Goal: Subscribe to service/newsletter

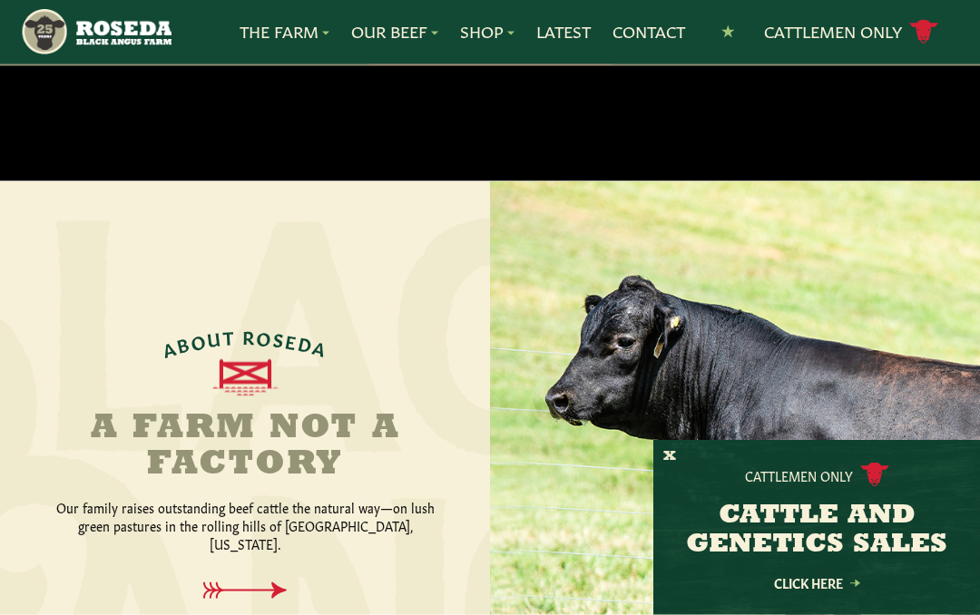
scroll to position [558, 0]
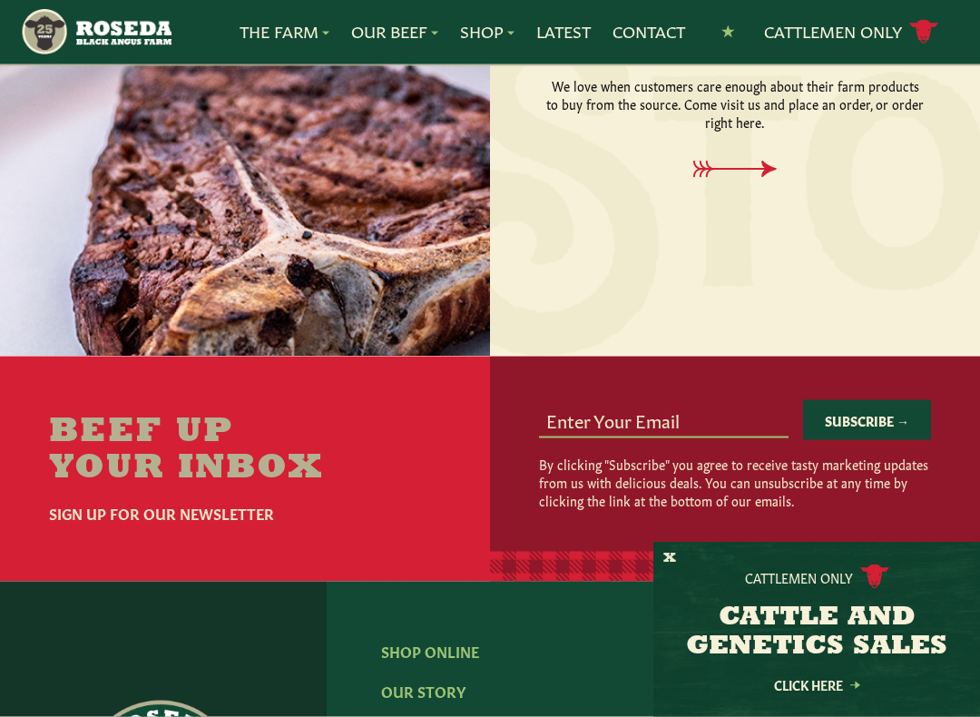
scroll to position [2230, 0]
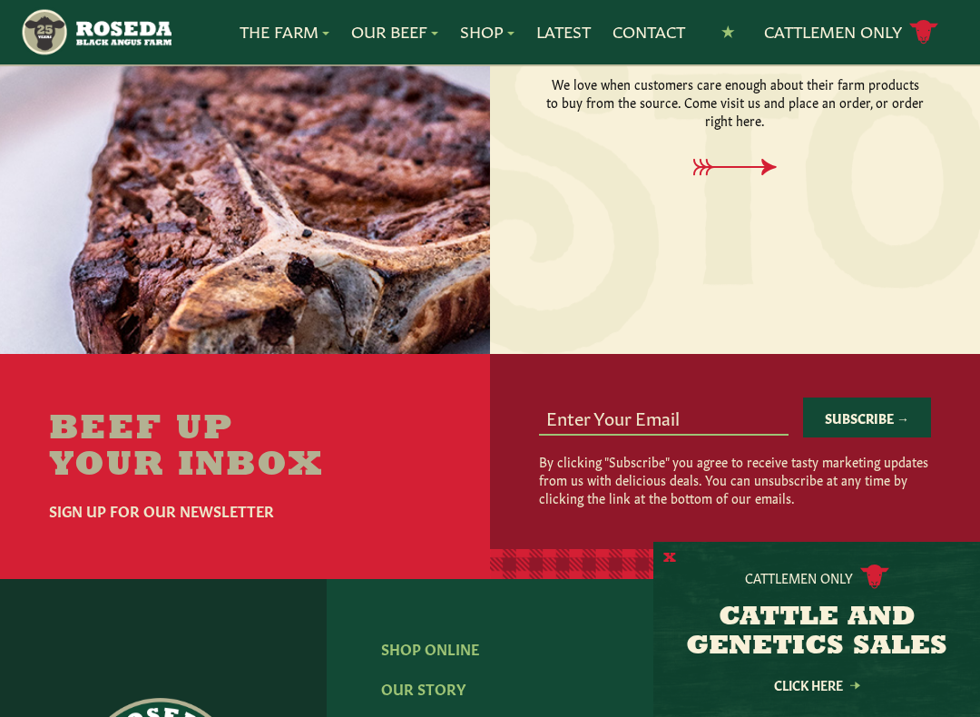
click at [664, 556] on button "X" at bounding box center [669, 558] width 13 height 19
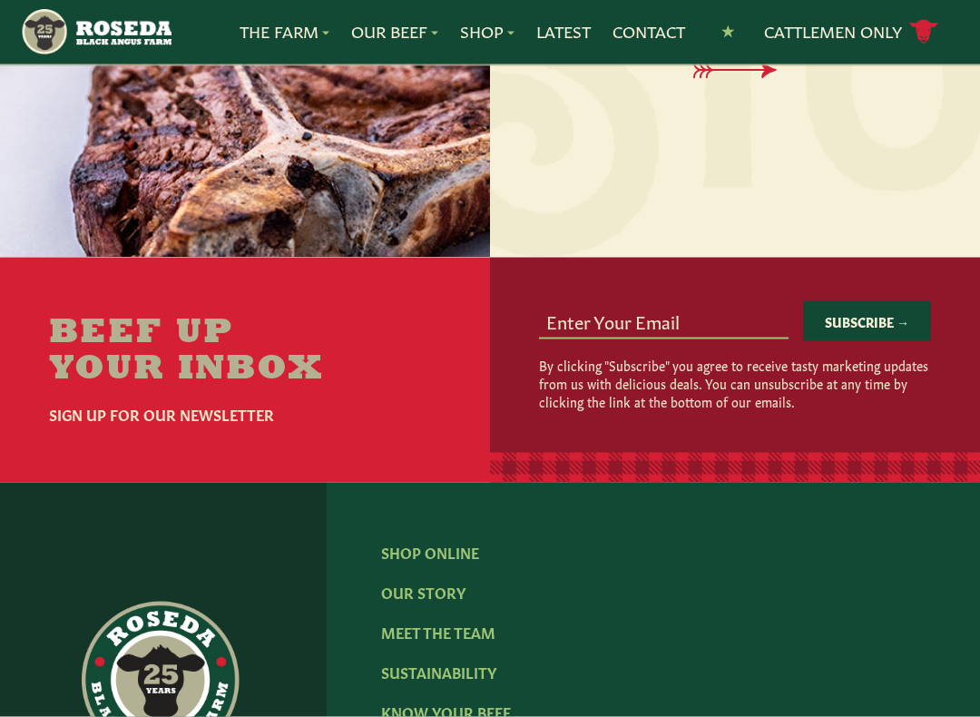
scroll to position [2330, 0]
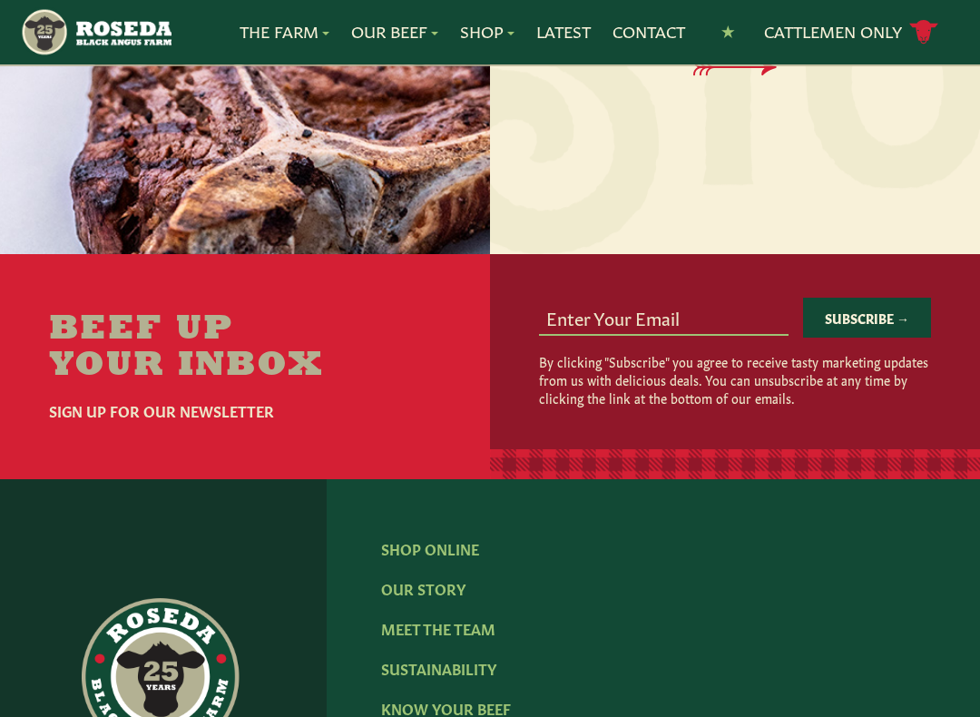
click at [699, 301] on input "email" at bounding box center [664, 317] width 250 height 34
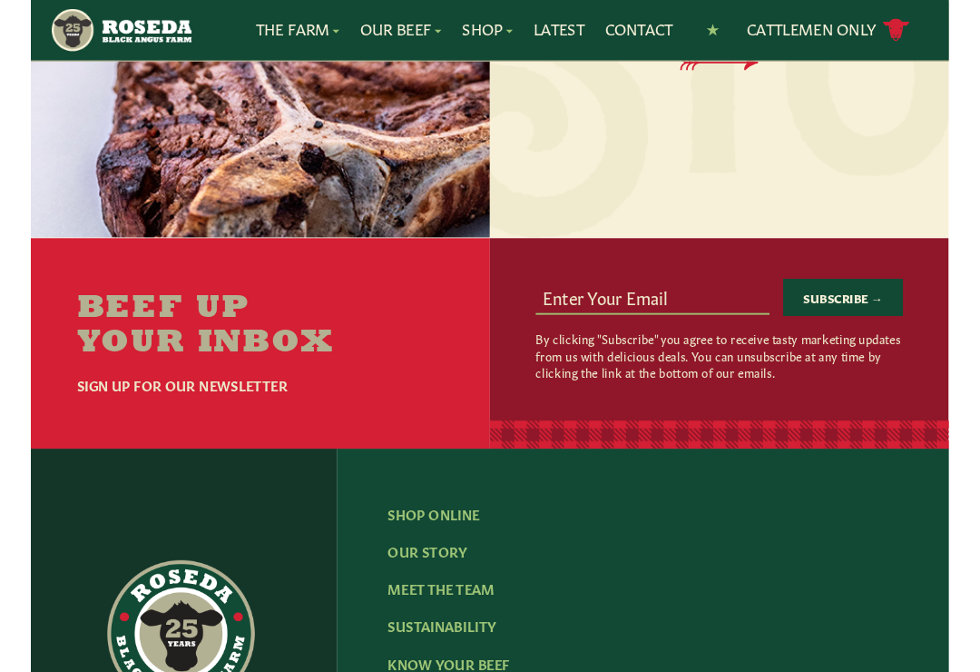
scroll to position [2329, 0]
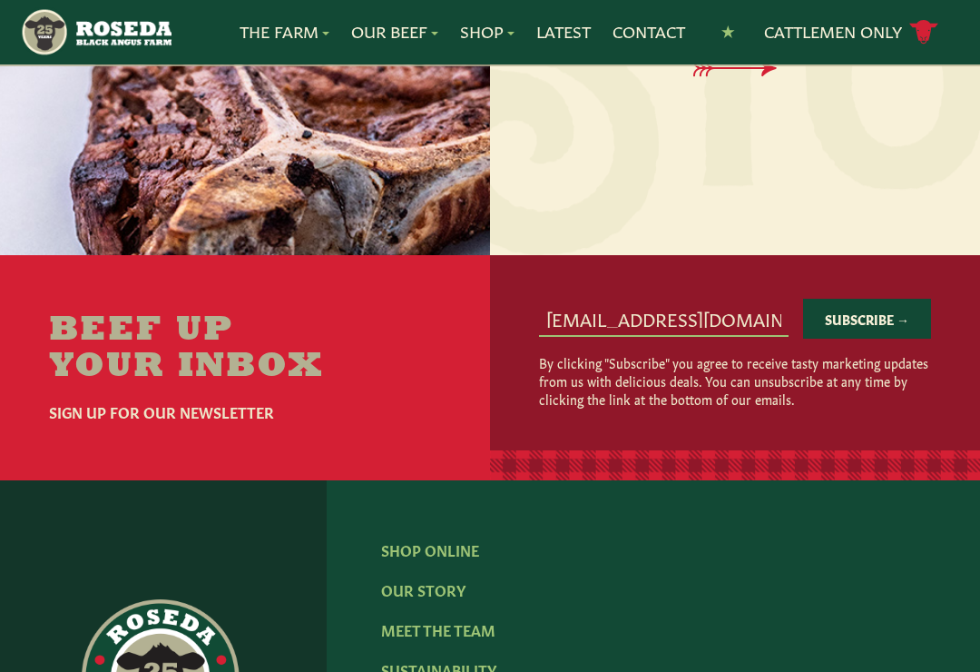
type input "wtrees100@gmail.com"
click at [884, 303] on button "Subscribe →" at bounding box center [867, 319] width 128 height 40
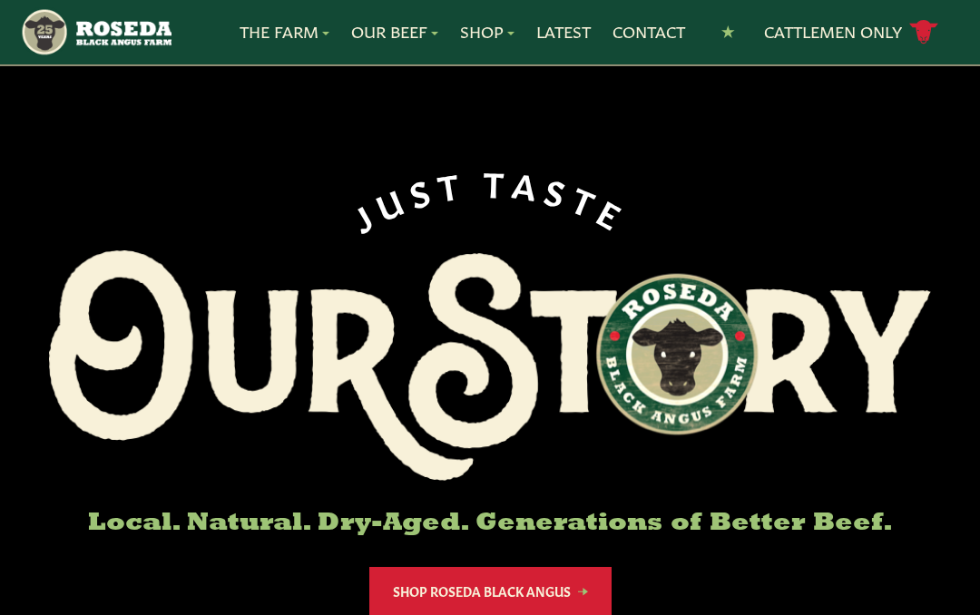
scroll to position [0, 0]
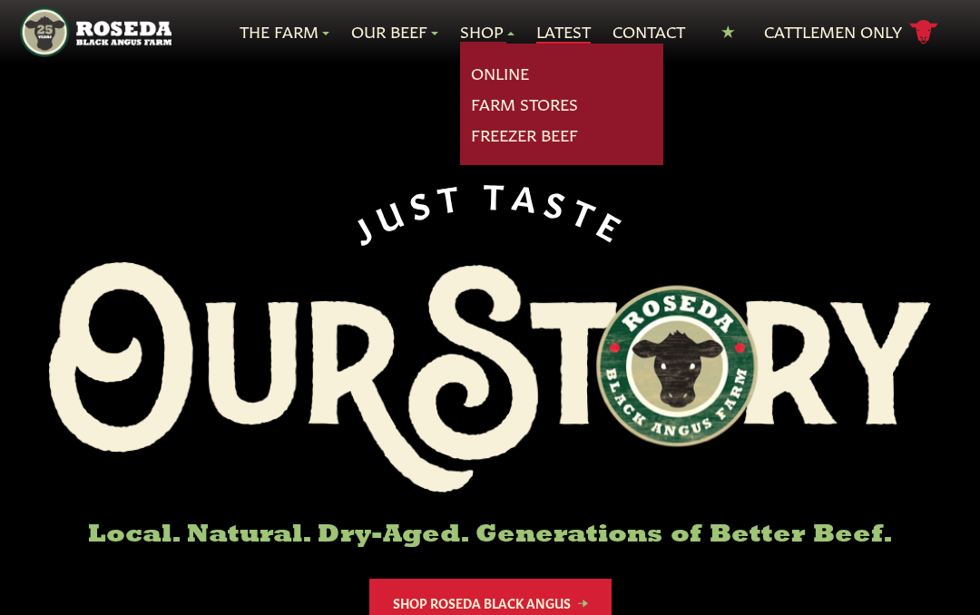
click at [573, 24] on link "Latest" at bounding box center [563, 32] width 54 height 24
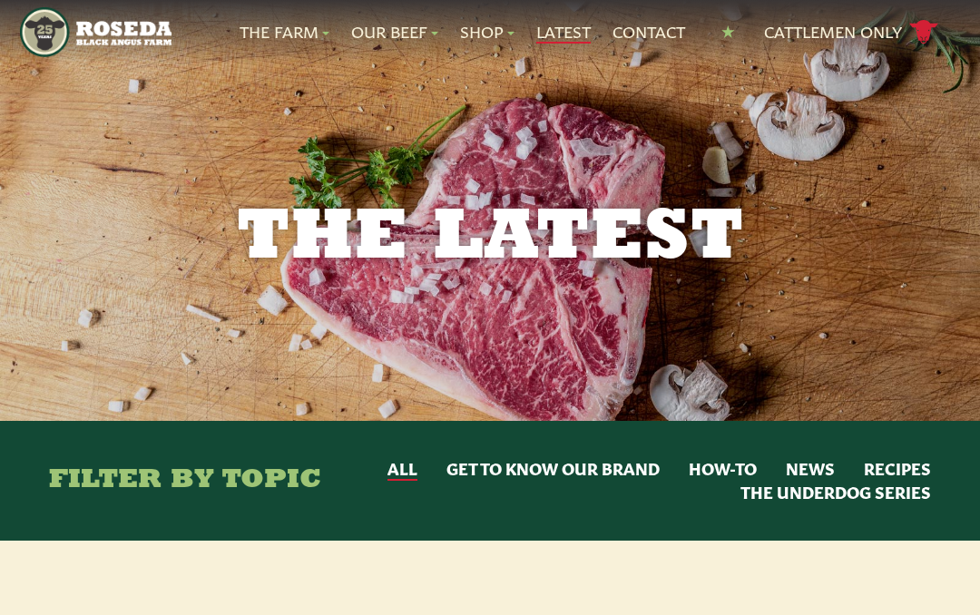
click at [568, 27] on link "Latest" at bounding box center [563, 32] width 54 height 24
click at [647, 29] on link "Contact" at bounding box center [649, 32] width 73 height 24
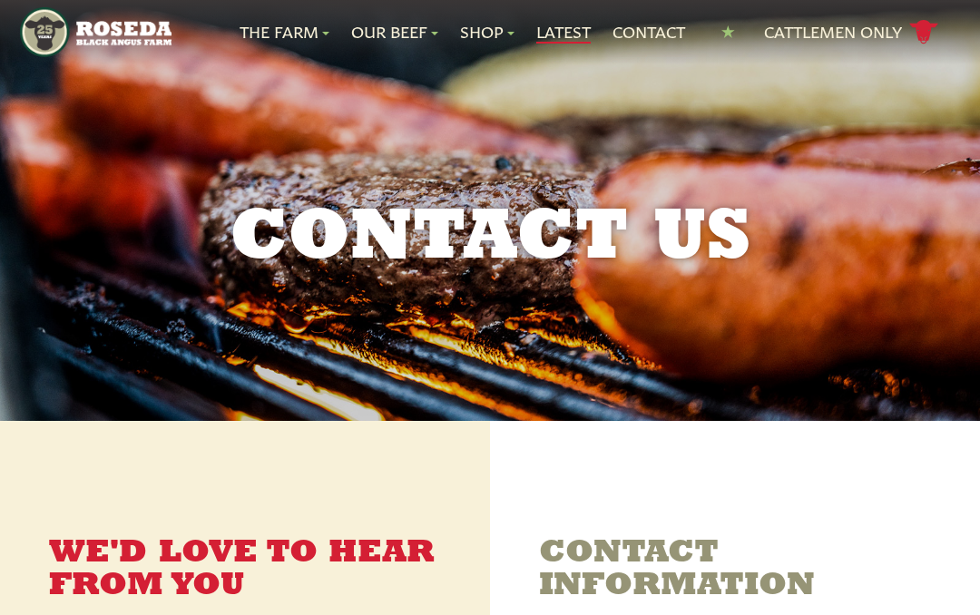
click at [570, 30] on link "Latest" at bounding box center [563, 32] width 54 height 24
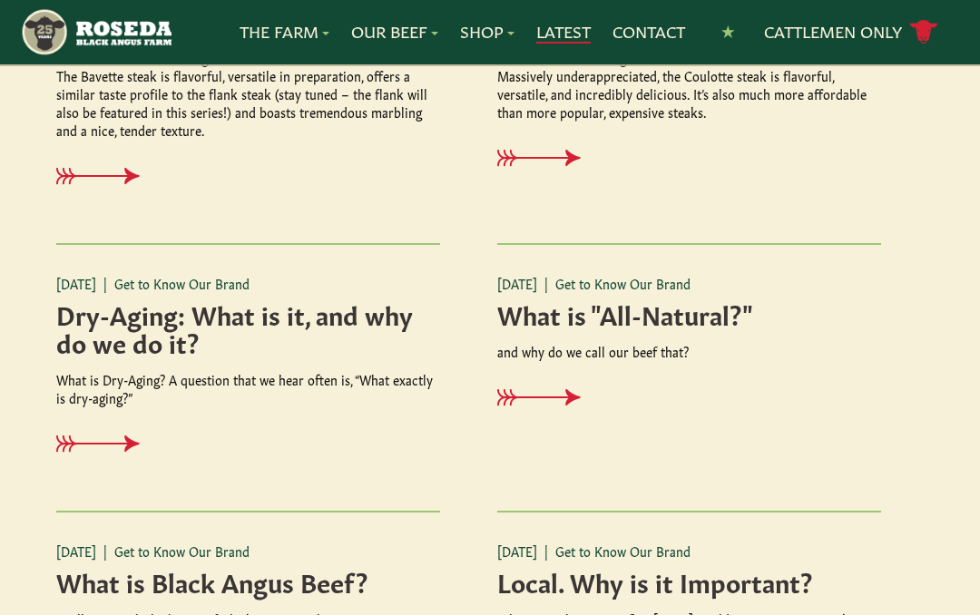
scroll to position [1116, 0]
